Goal: Find specific page/section: Find specific page/section

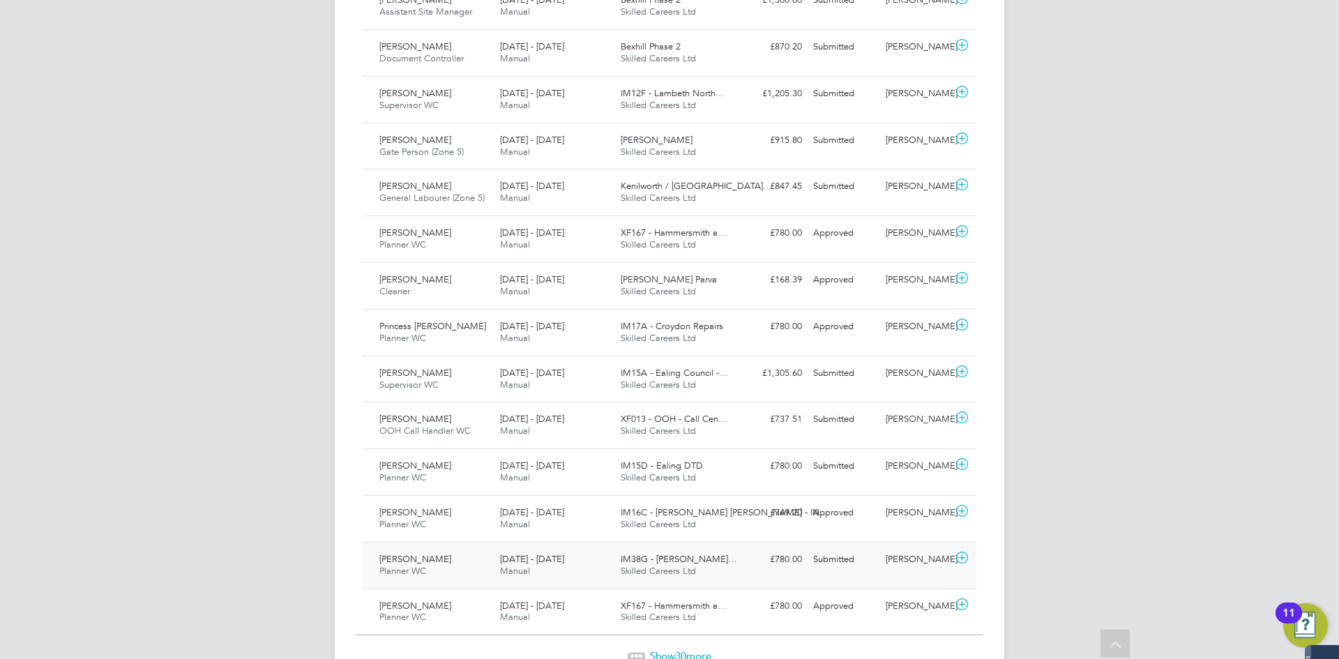
scroll to position [1284, 0]
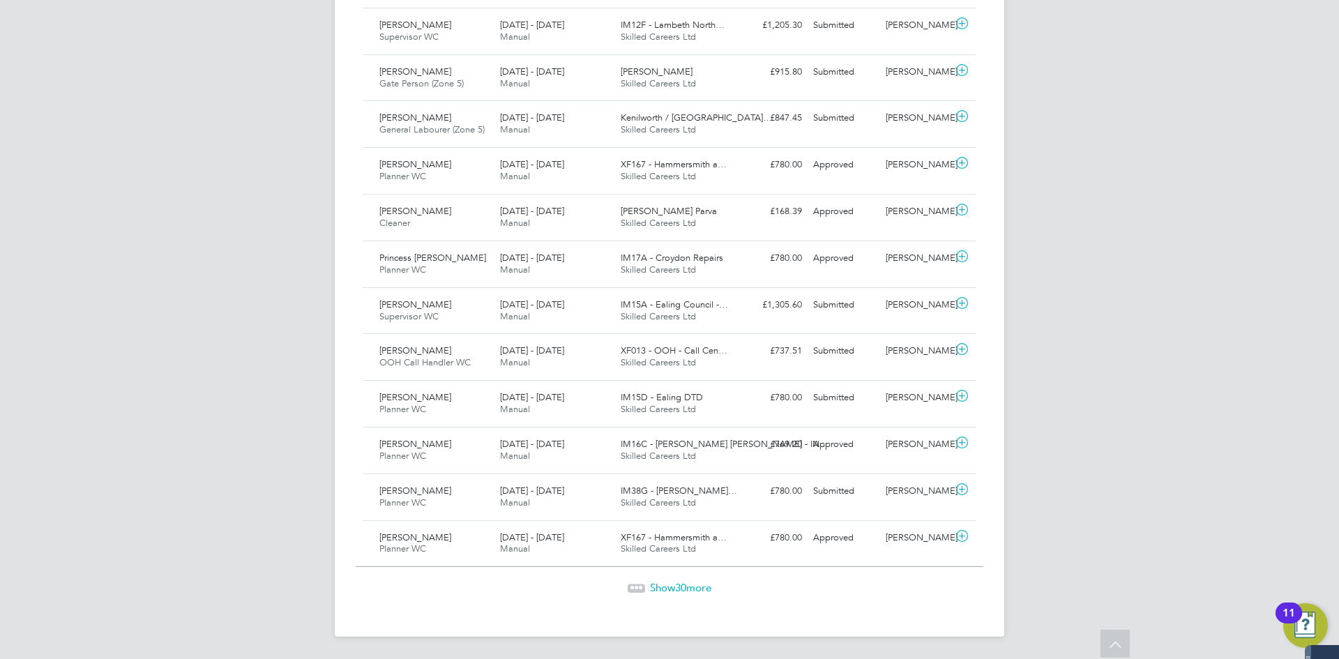
click at [675, 586] on span "30" at bounding box center [680, 587] width 11 height 13
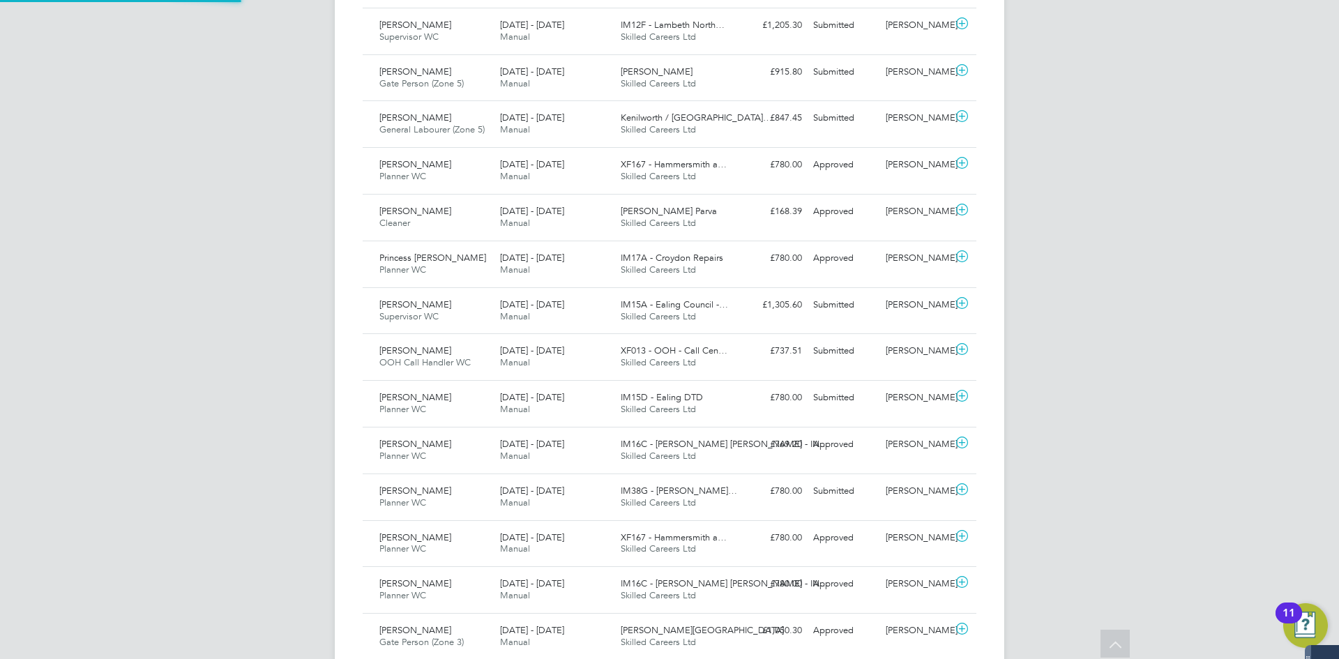
scroll to position [36, 121]
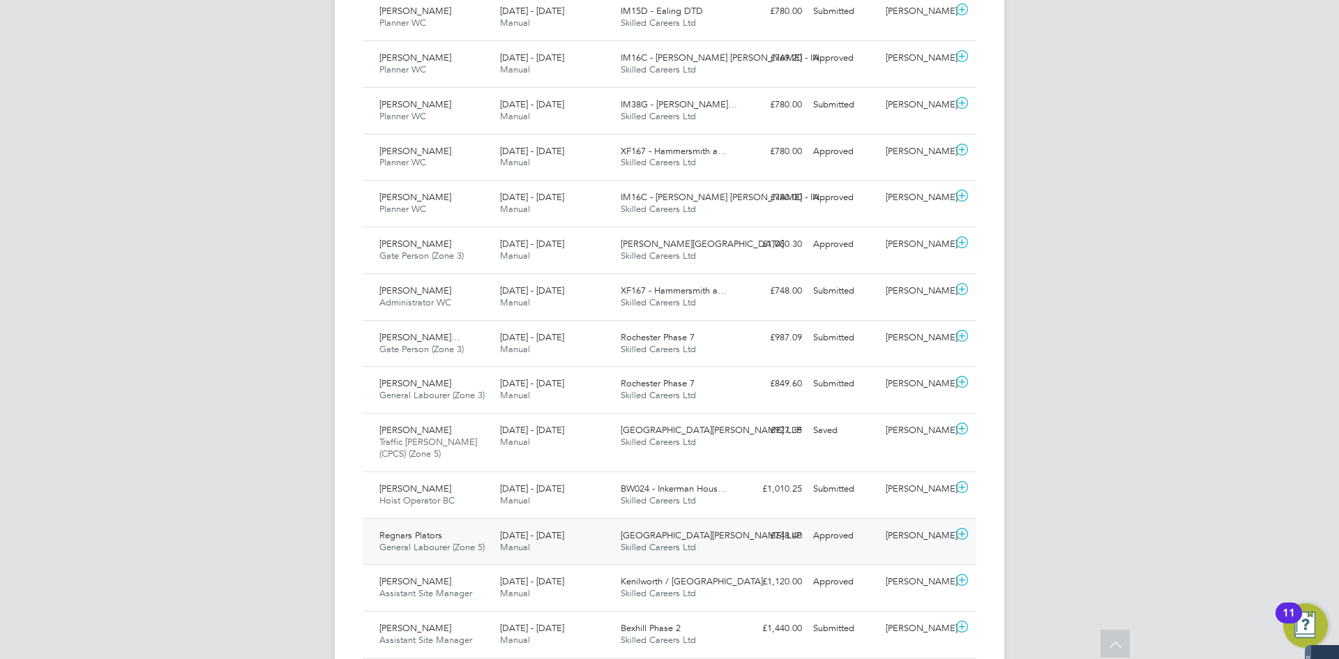
click at [386, 545] on span "General Labourer (Zone 5)" at bounding box center [431, 547] width 105 height 12
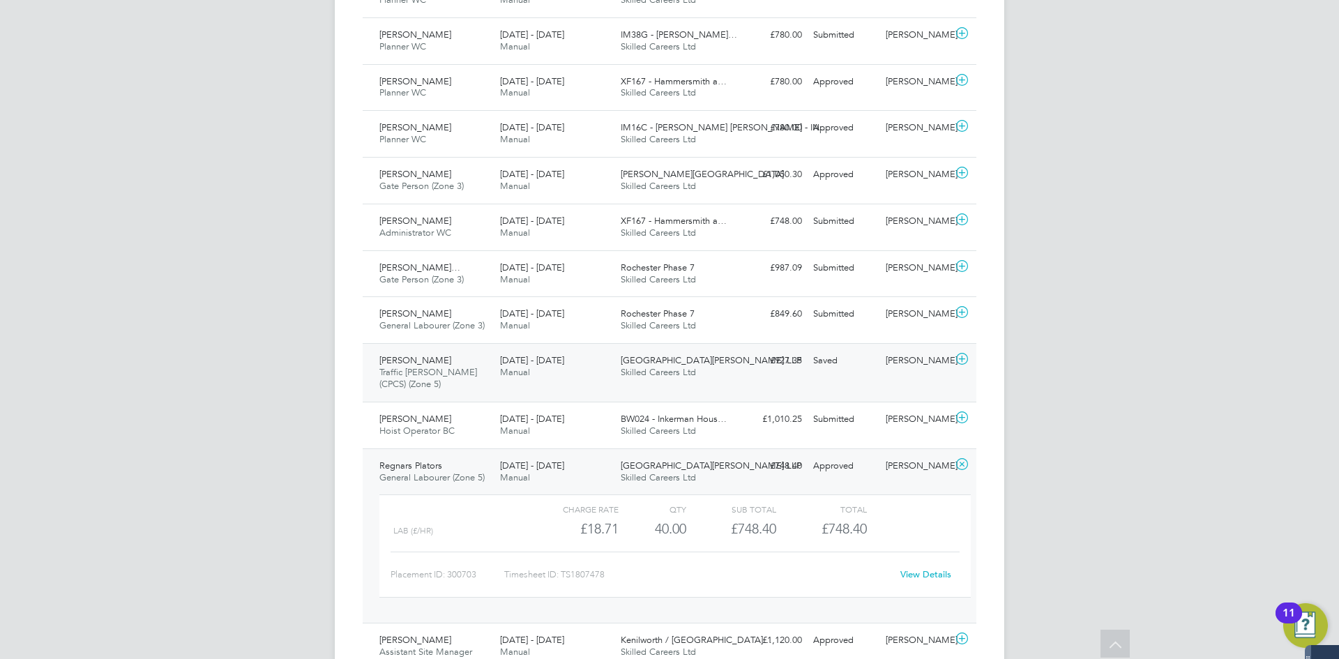
click at [393, 369] on span "Traffic [PERSON_NAME] (CPCS) (Zone 5)" at bounding box center [428, 378] width 98 height 24
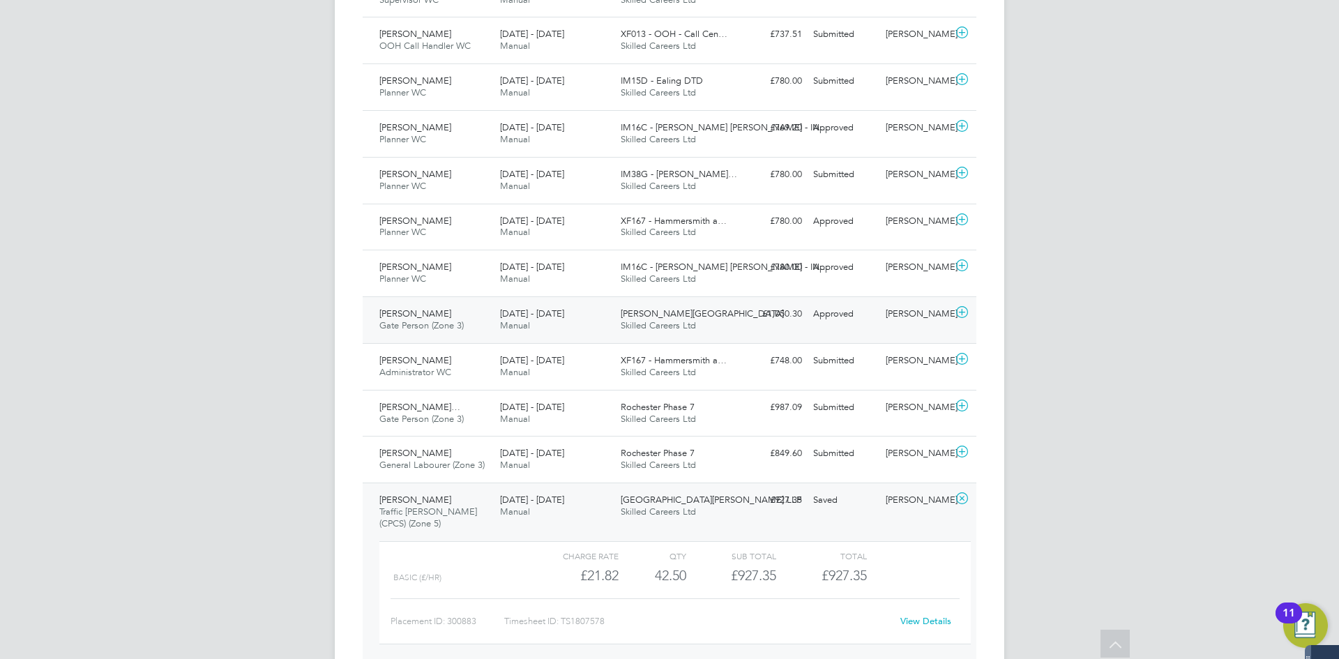
click at [383, 311] on span "[PERSON_NAME]" at bounding box center [415, 314] width 72 height 12
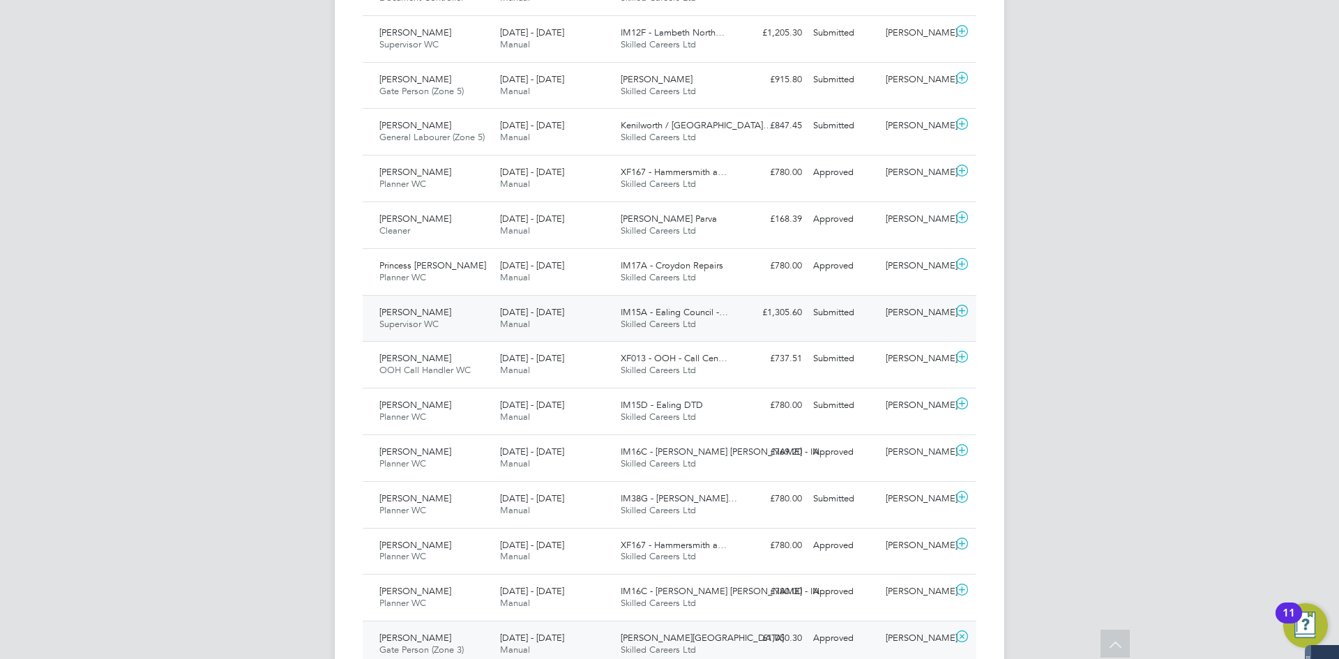
scroll to position [1252, 0]
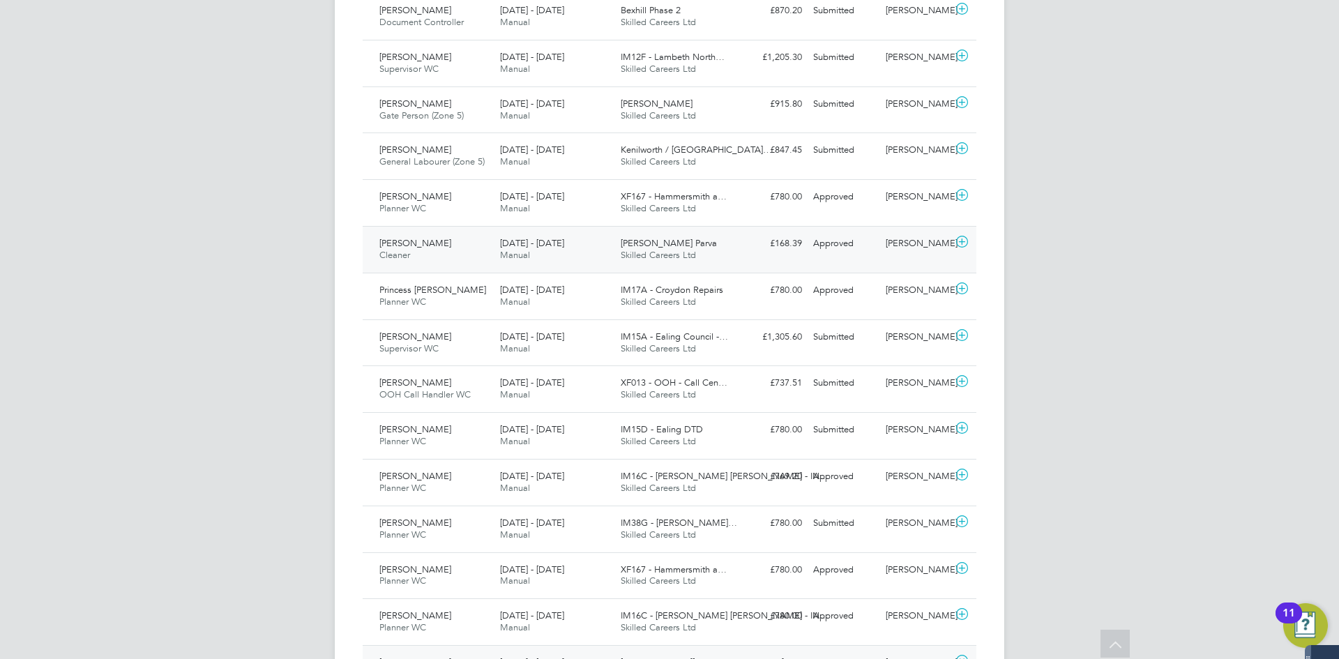
click at [393, 243] on span "[PERSON_NAME]" at bounding box center [415, 243] width 72 height 12
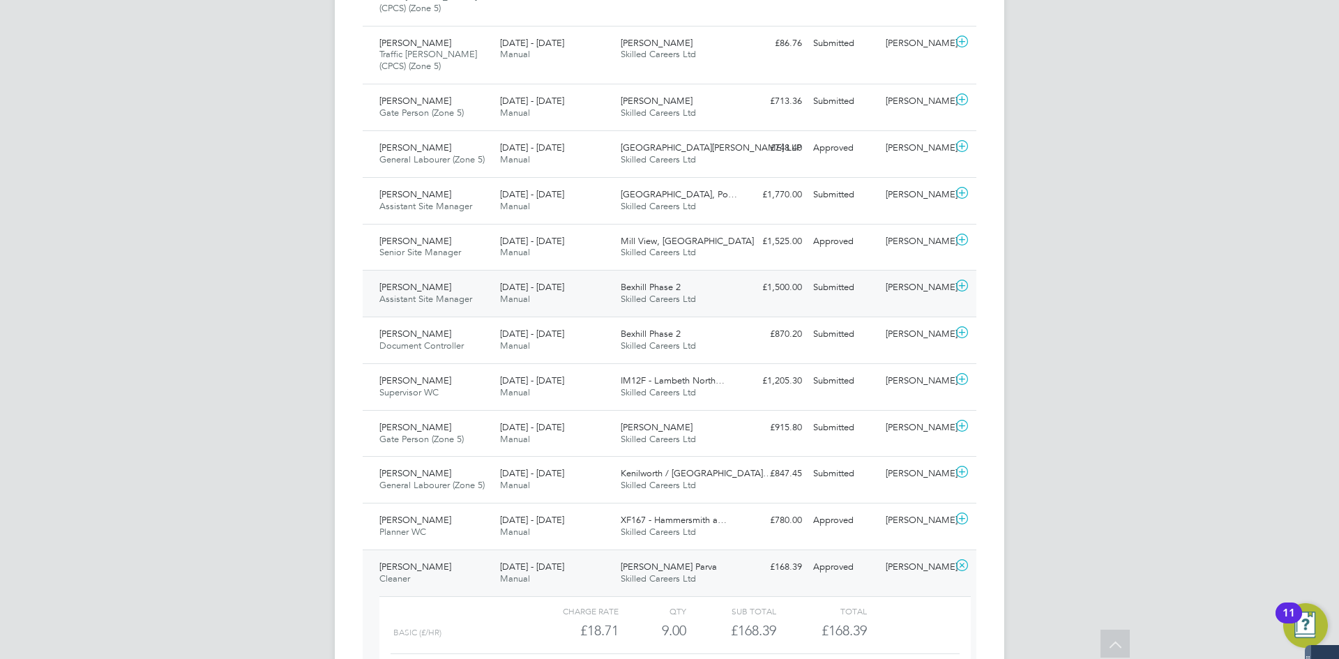
scroll to position [903, 0]
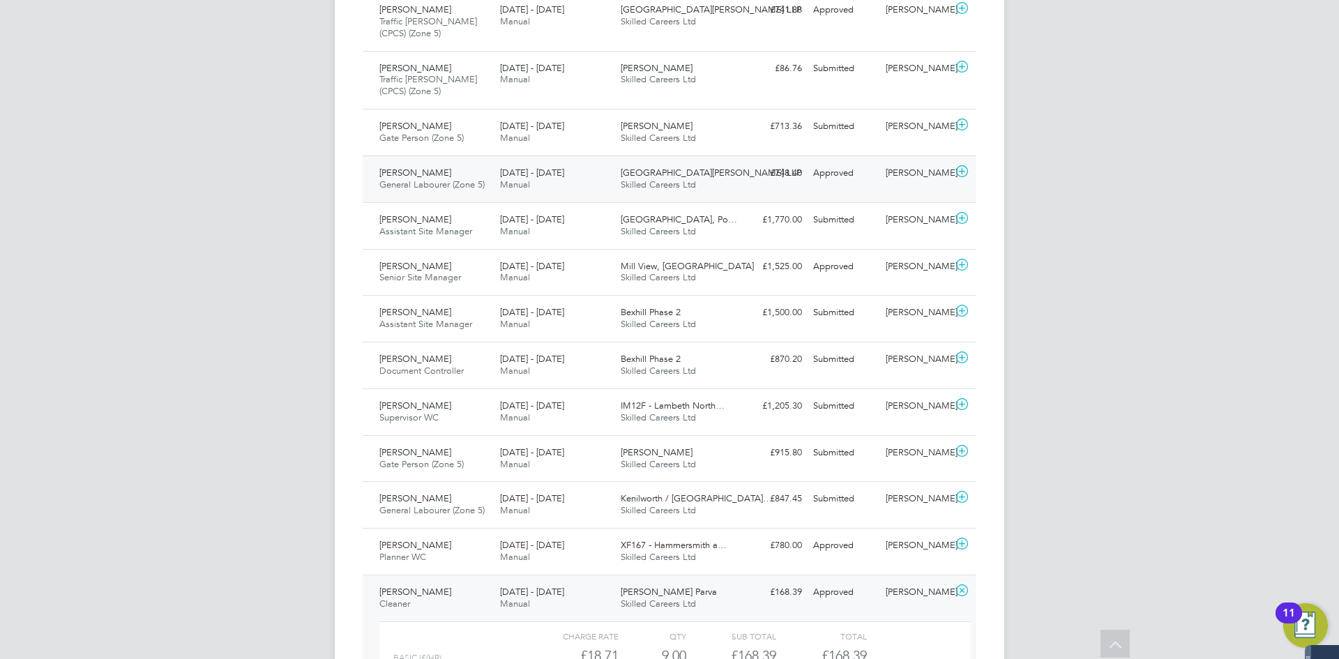
click at [425, 184] on span "General Labourer (Zone 5)" at bounding box center [431, 185] width 105 height 12
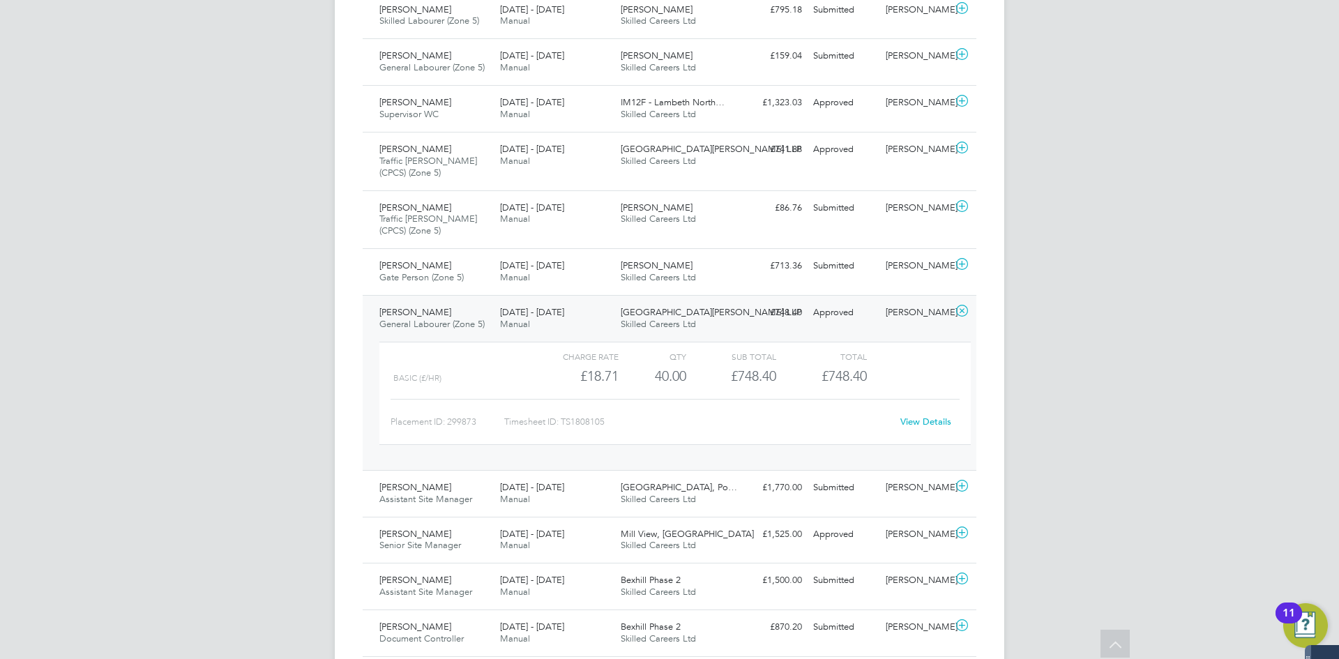
scroll to position [694, 0]
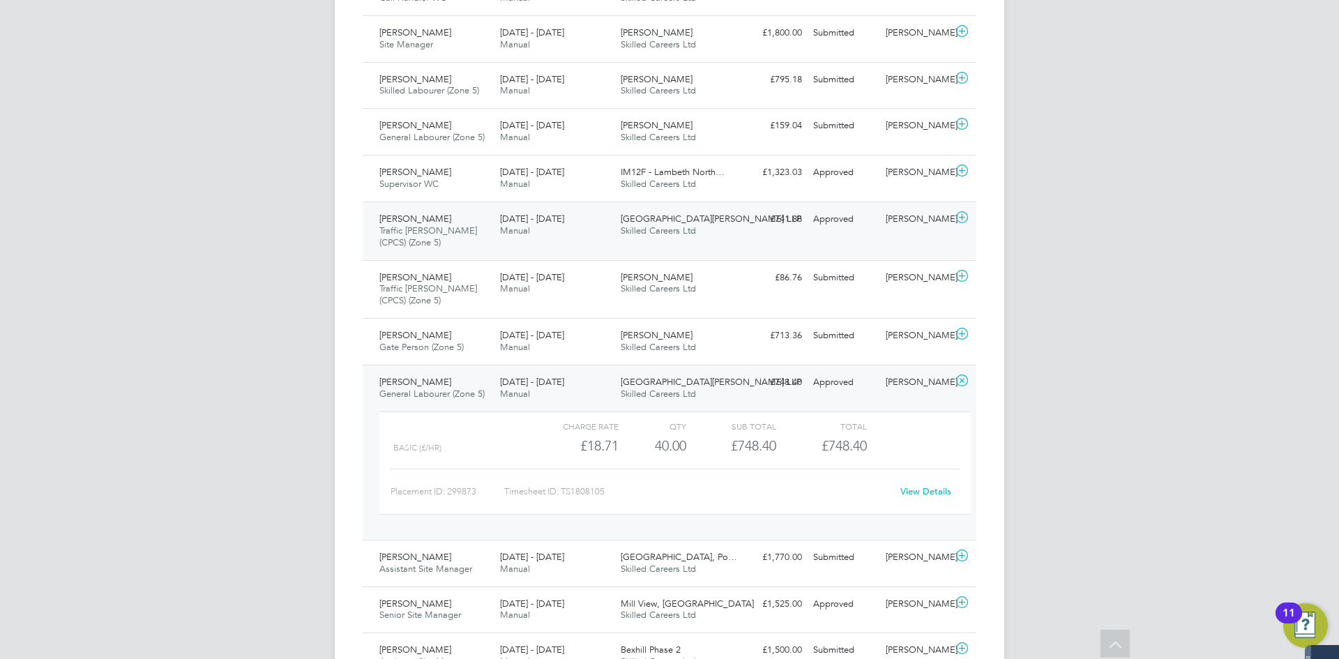
click at [439, 227] on span "Traffic [PERSON_NAME] (CPCS) (Zone 5)" at bounding box center [428, 237] width 98 height 24
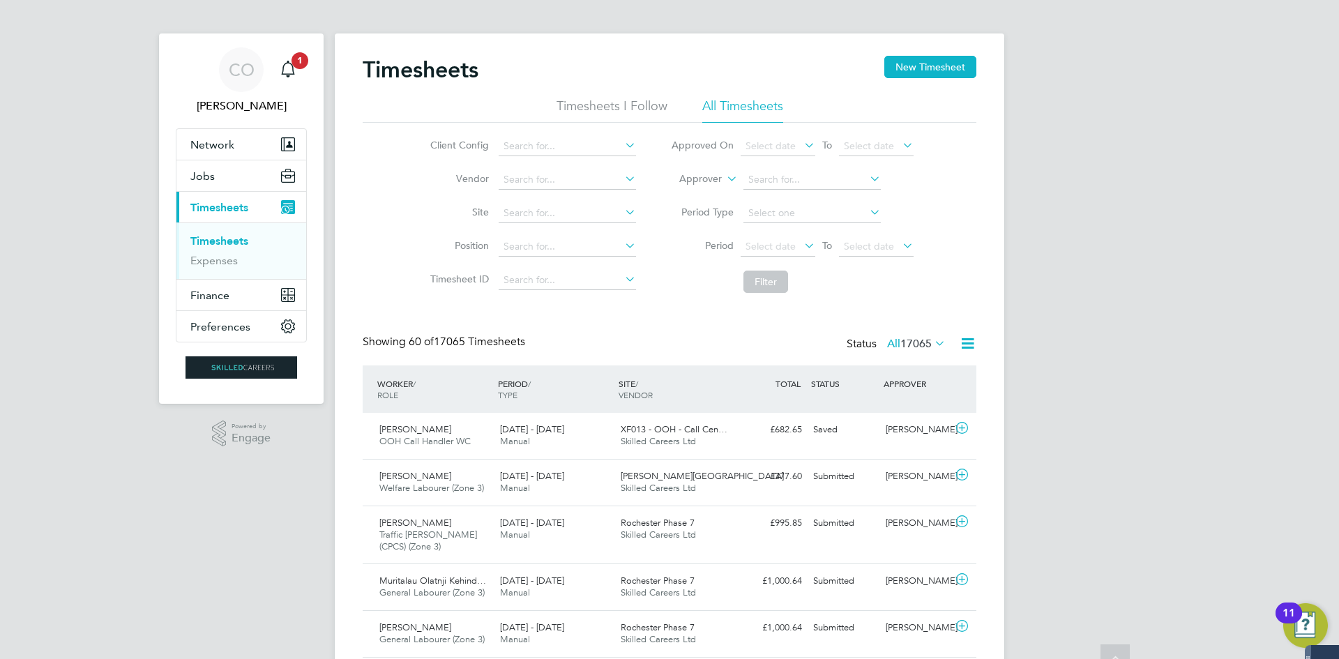
scroll to position [0, 0]
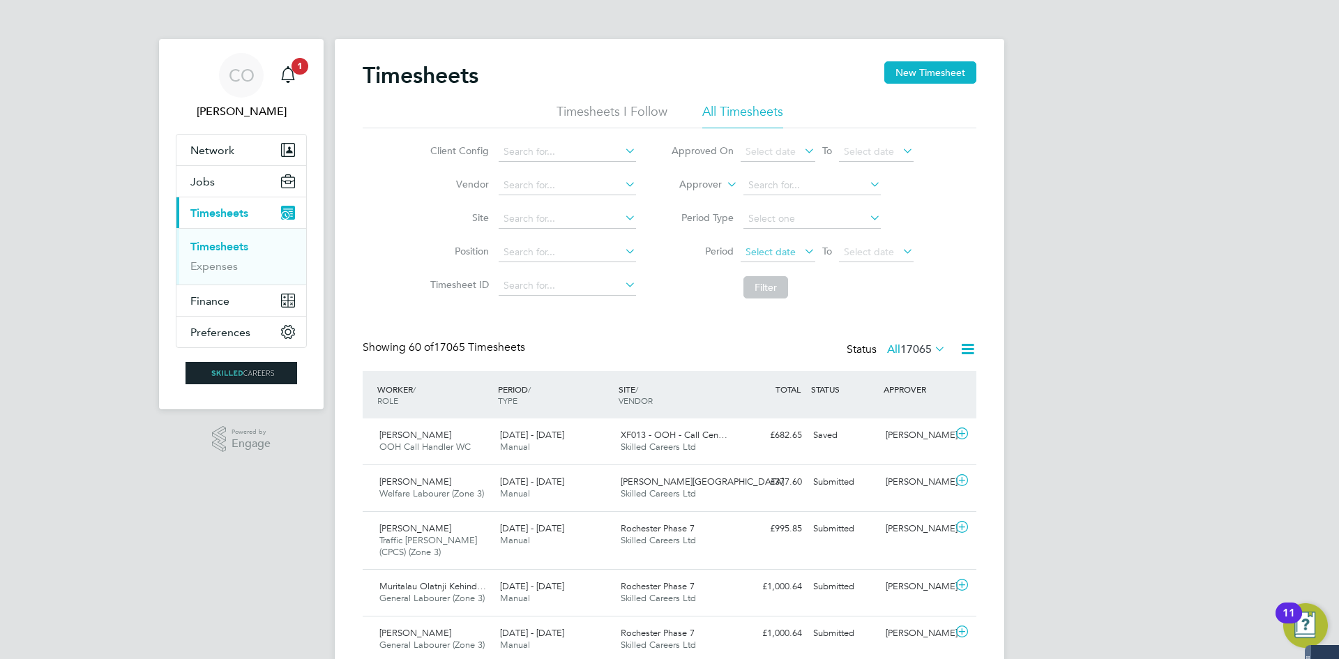
click at [786, 244] on span "Select date" at bounding box center [778, 252] width 75 height 19
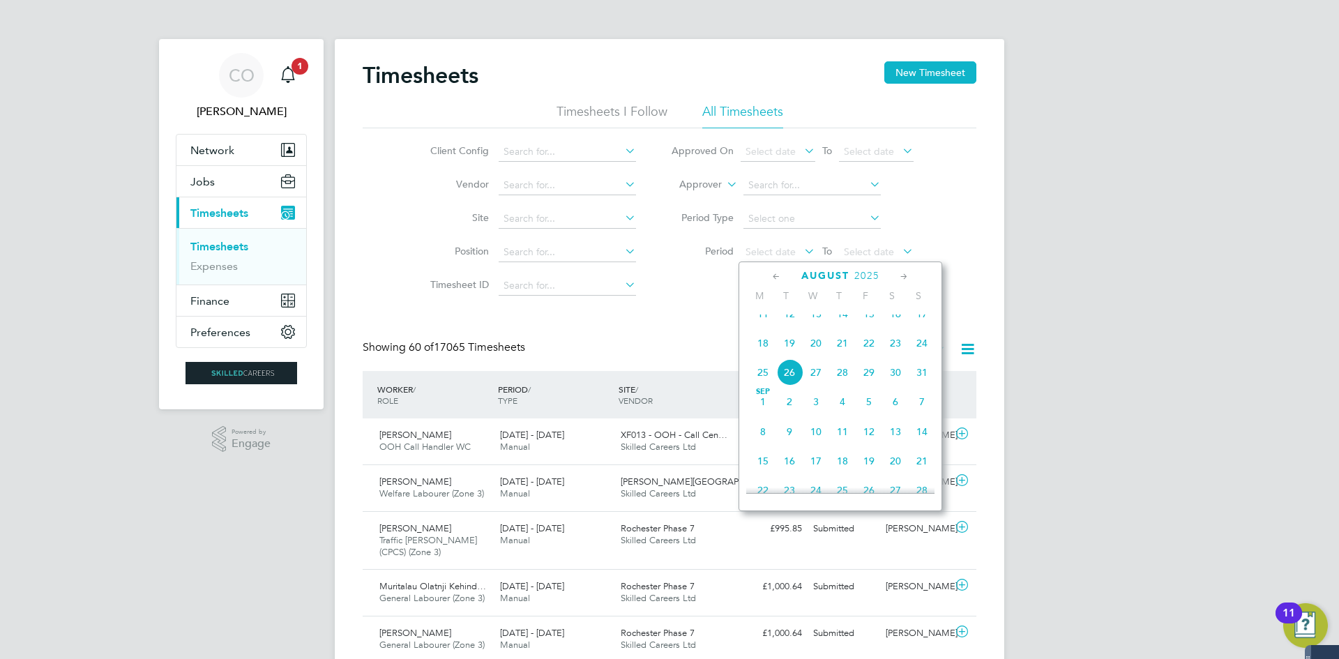
click at [766, 349] on span "18" at bounding box center [763, 343] width 26 height 26
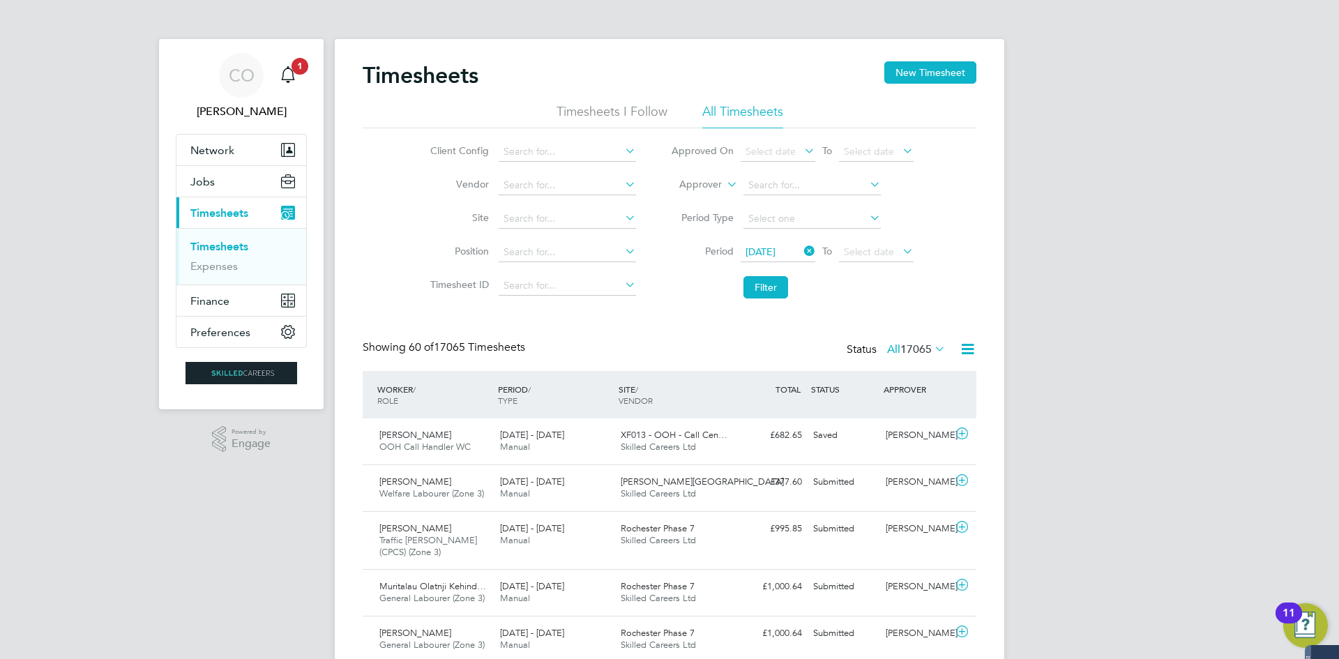
click at [900, 250] on icon at bounding box center [900, 251] width 0 height 20
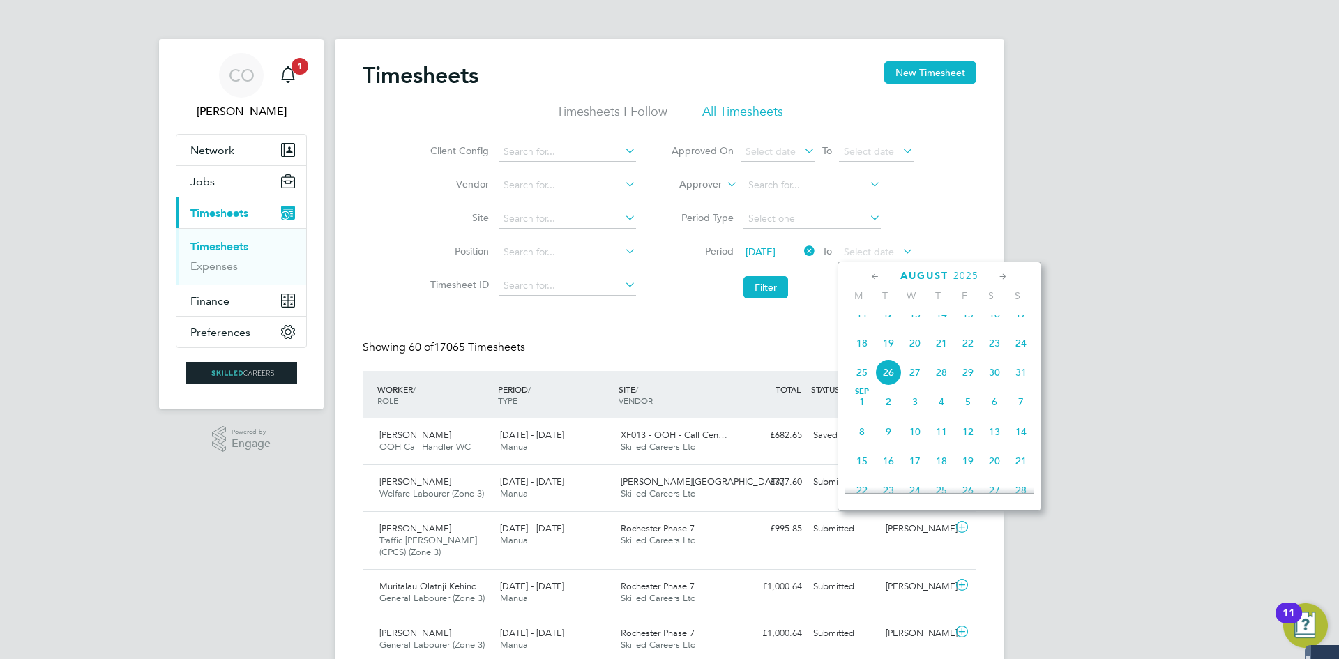
click at [1025, 356] on span "24" at bounding box center [1021, 343] width 26 height 26
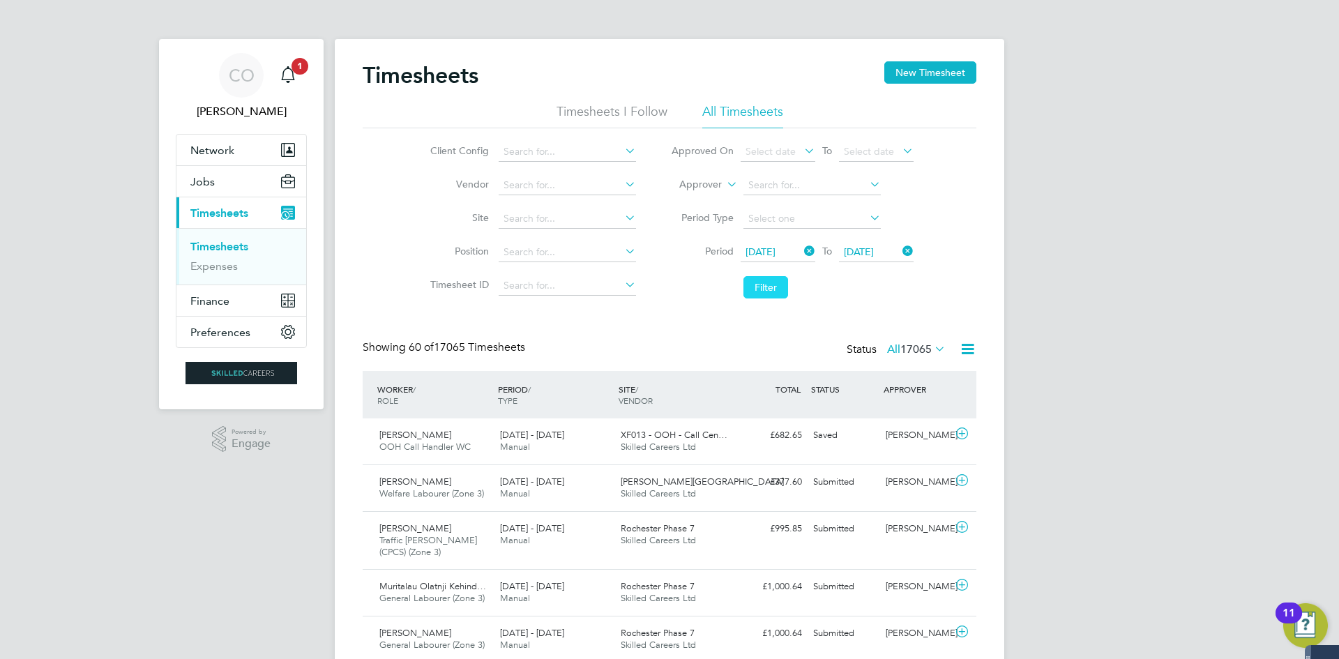
click at [755, 286] on button "Filter" at bounding box center [765, 287] width 45 height 22
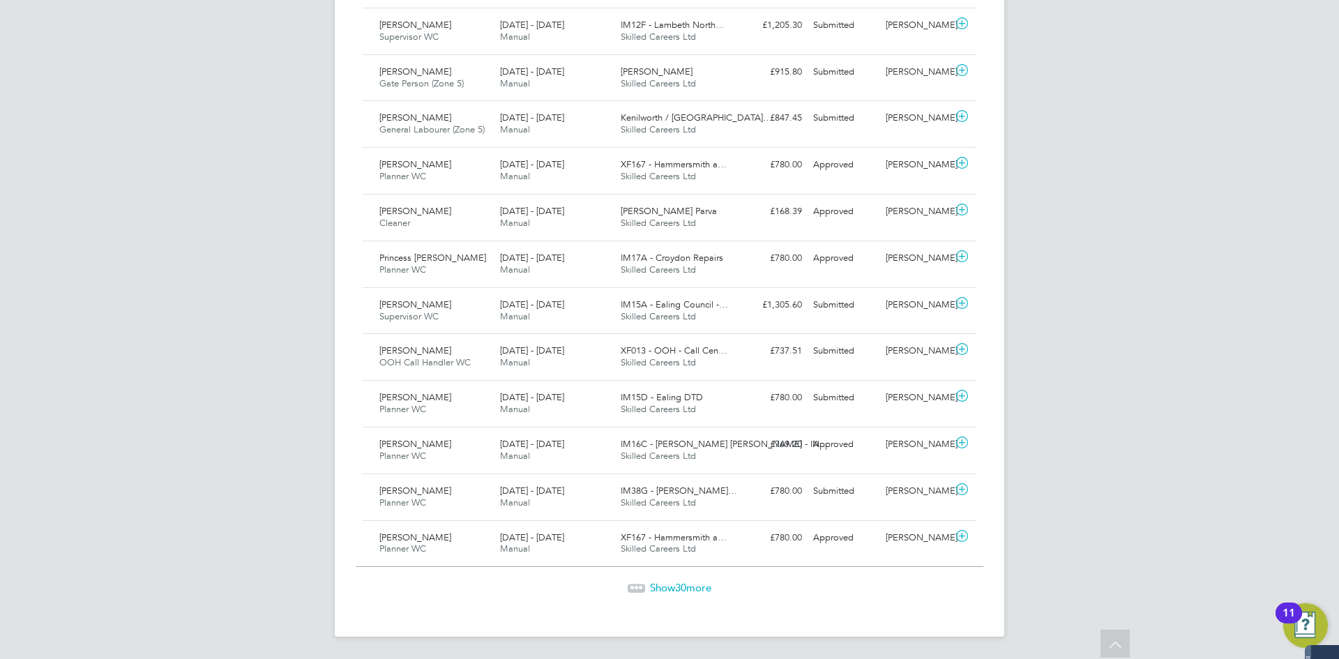
click at [665, 586] on span "Show 30 more" at bounding box center [680, 587] width 61 height 13
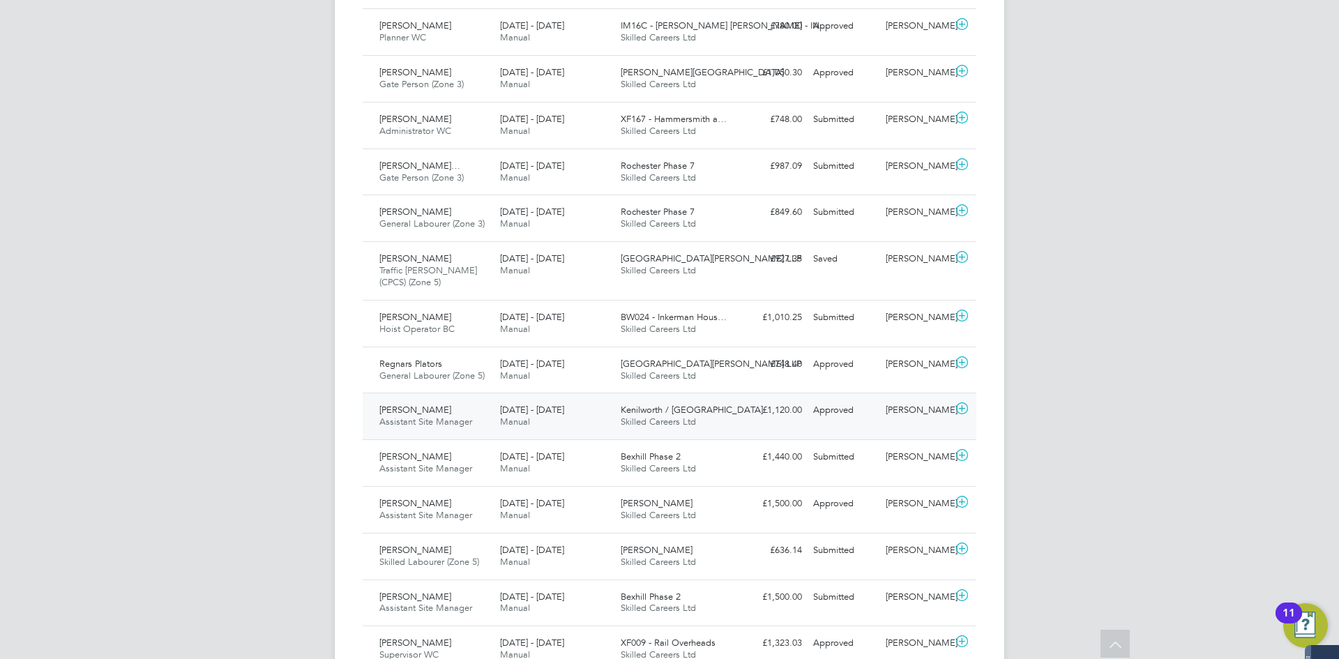
click at [388, 429] on div "[PERSON_NAME] Assistant Site Manager [DATE] - [DATE]" at bounding box center [434, 416] width 121 height 35
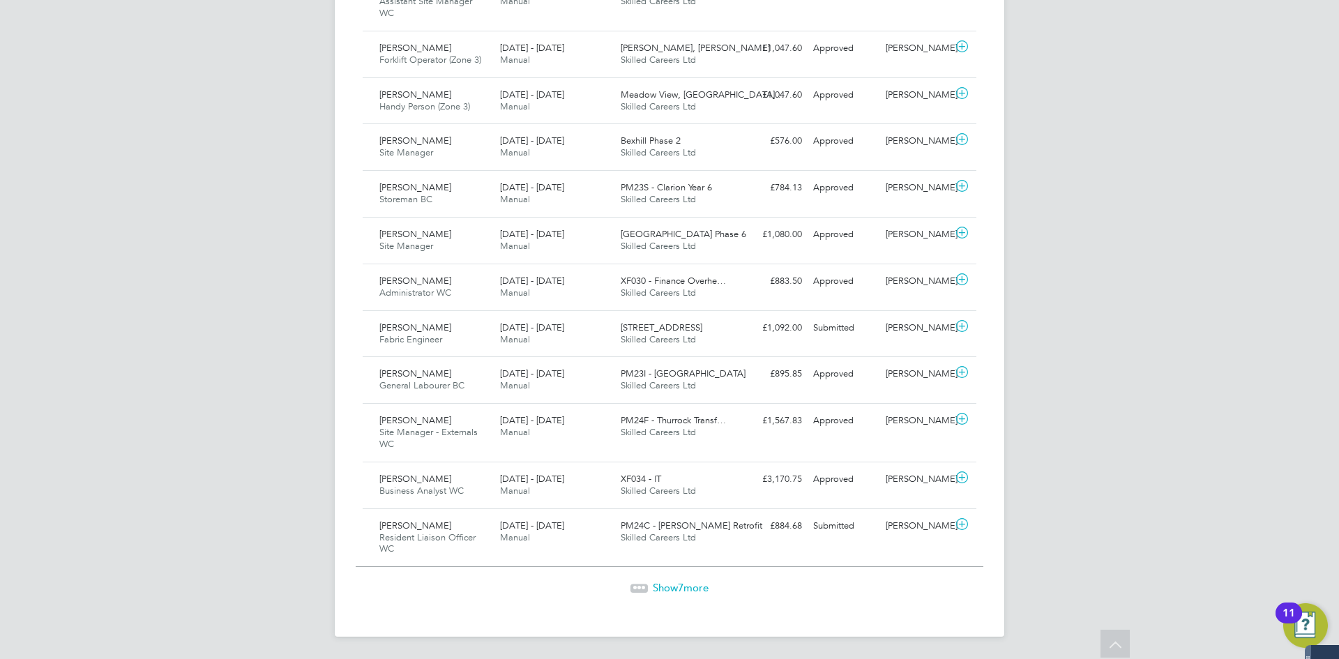
click at [683, 589] on span "7" at bounding box center [681, 587] width 6 height 13
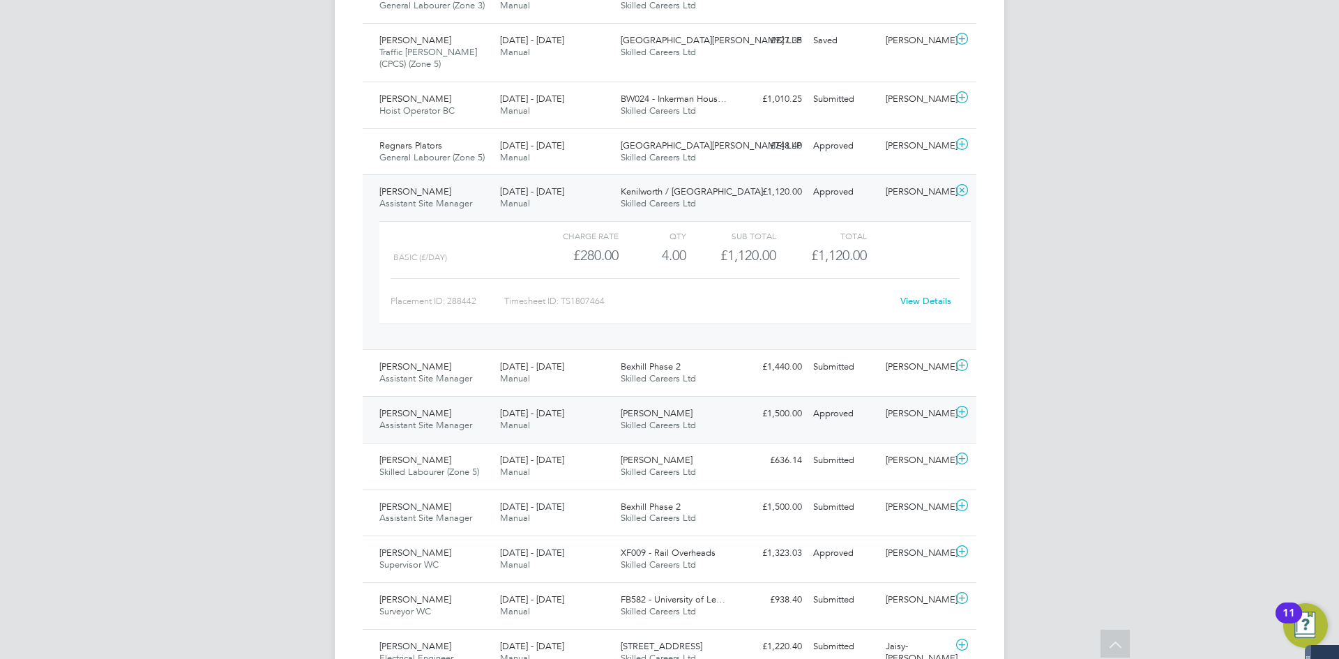
click at [409, 420] on span "Assistant Site Manager" at bounding box center [425, 425] width 93 height 12
